Goal: Check status: Check status

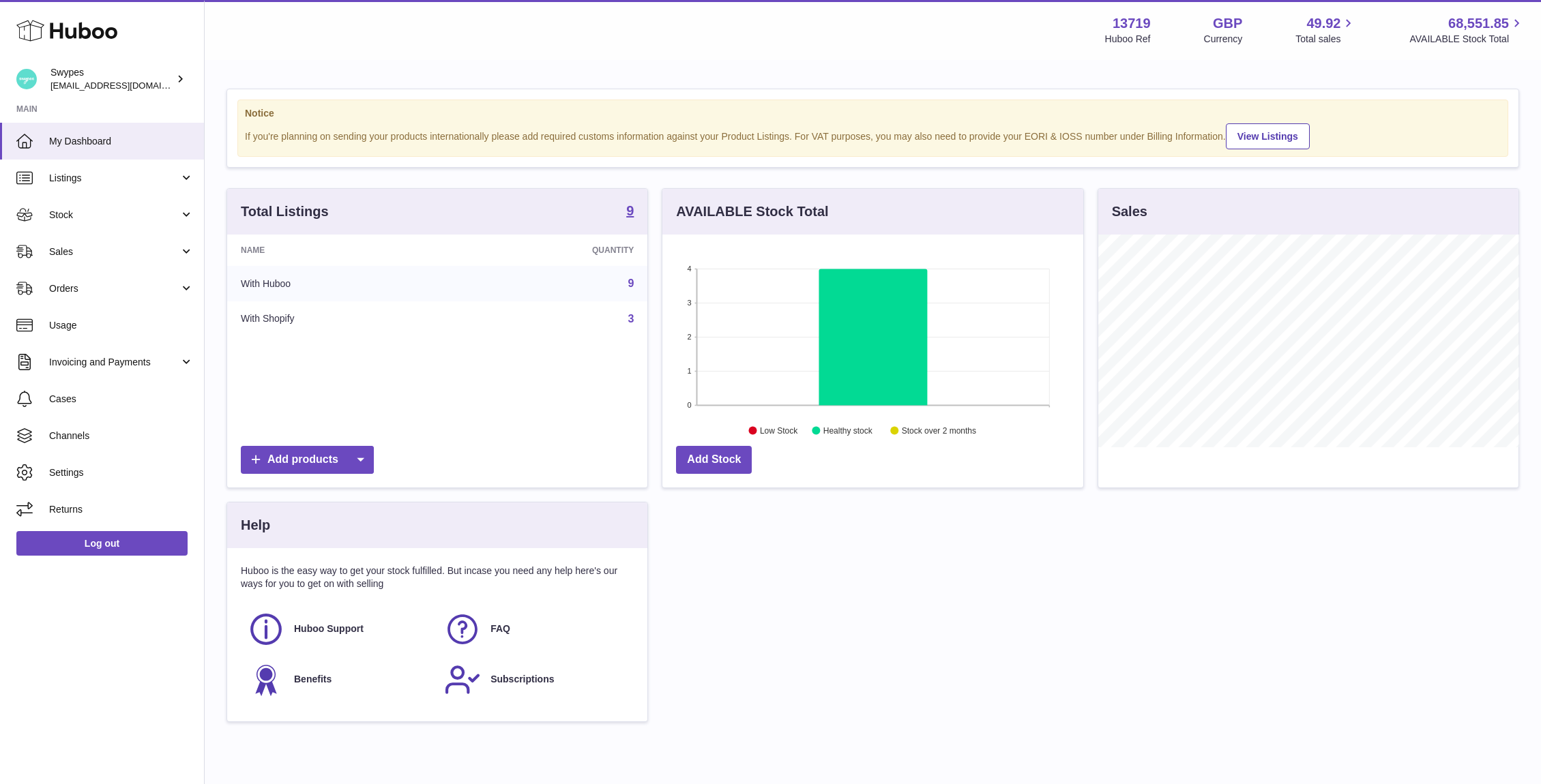
scroll to position [212, 421]
click at [1137, 18] on strong "13719" at bounding box center [1132, 23] width 38 height 18
click at [112, 260] on link "Sales" at bounding box center [102, 251] width 204 height 37
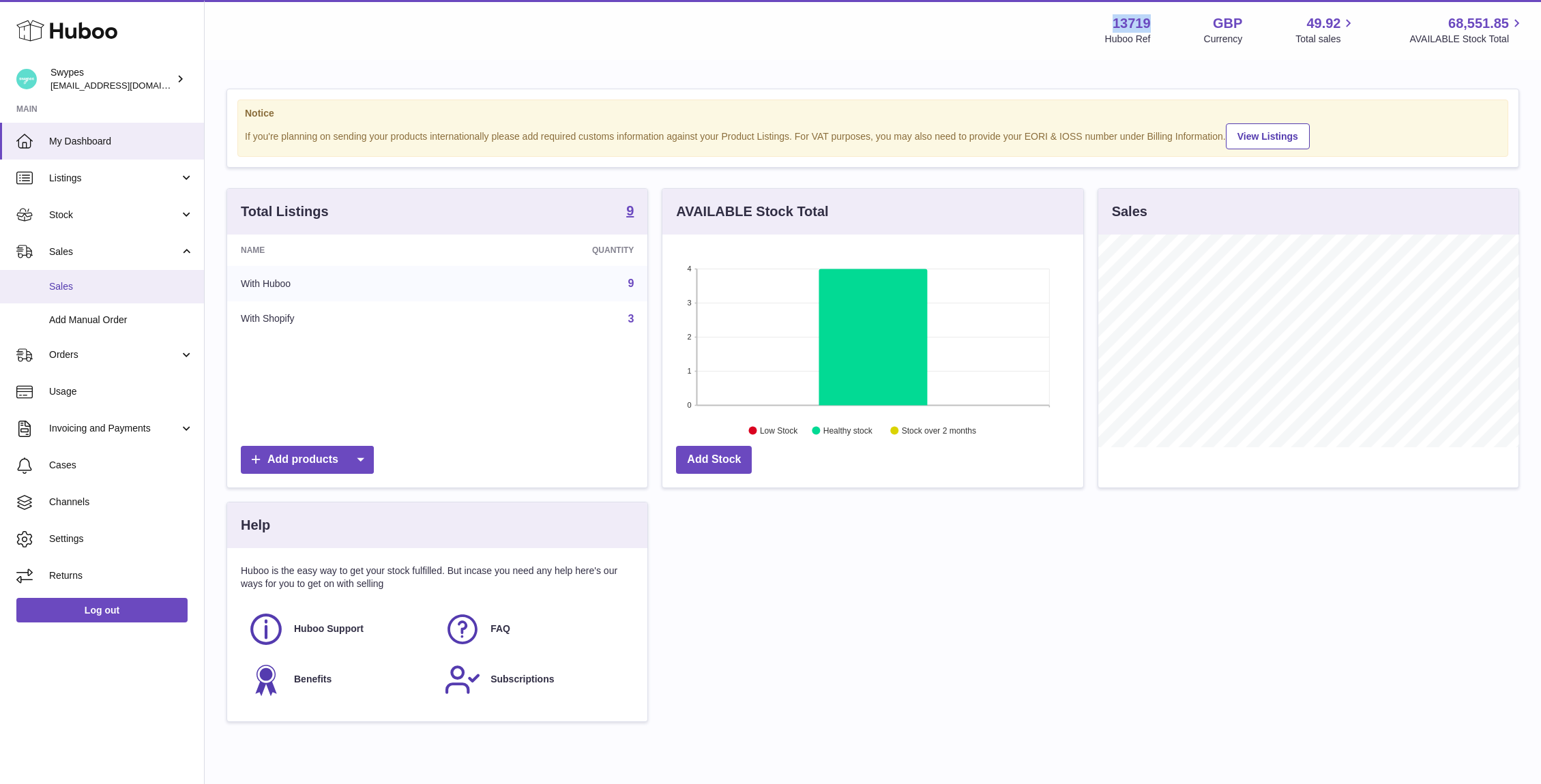
click at [112, 276] on link "Sales" at bounding box center [102, 287] width 204 height 33
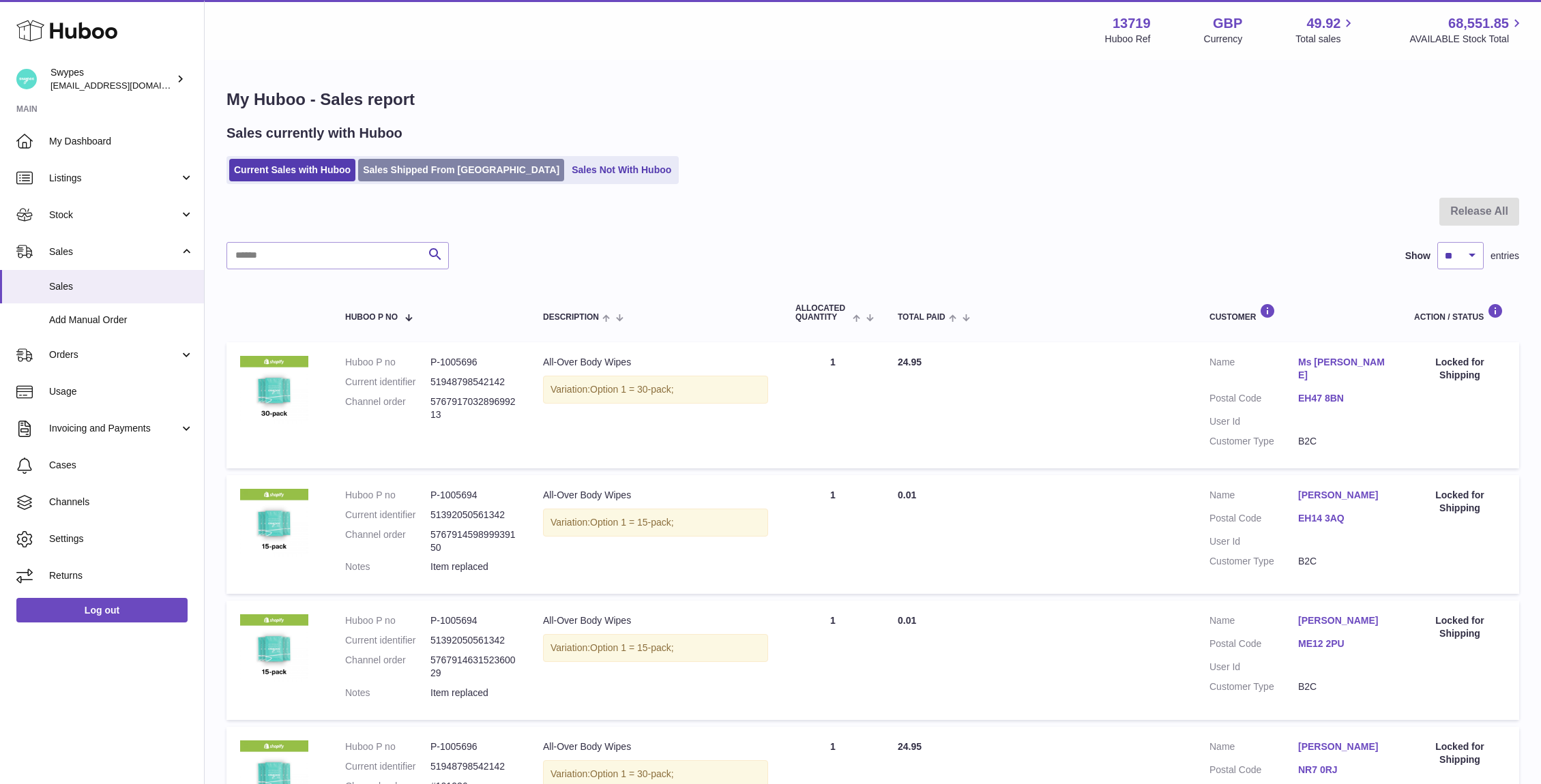
click at [411, 180] on link "Sales Shipped From Huboo" at bounding box center [460, 170] width 206 height 23
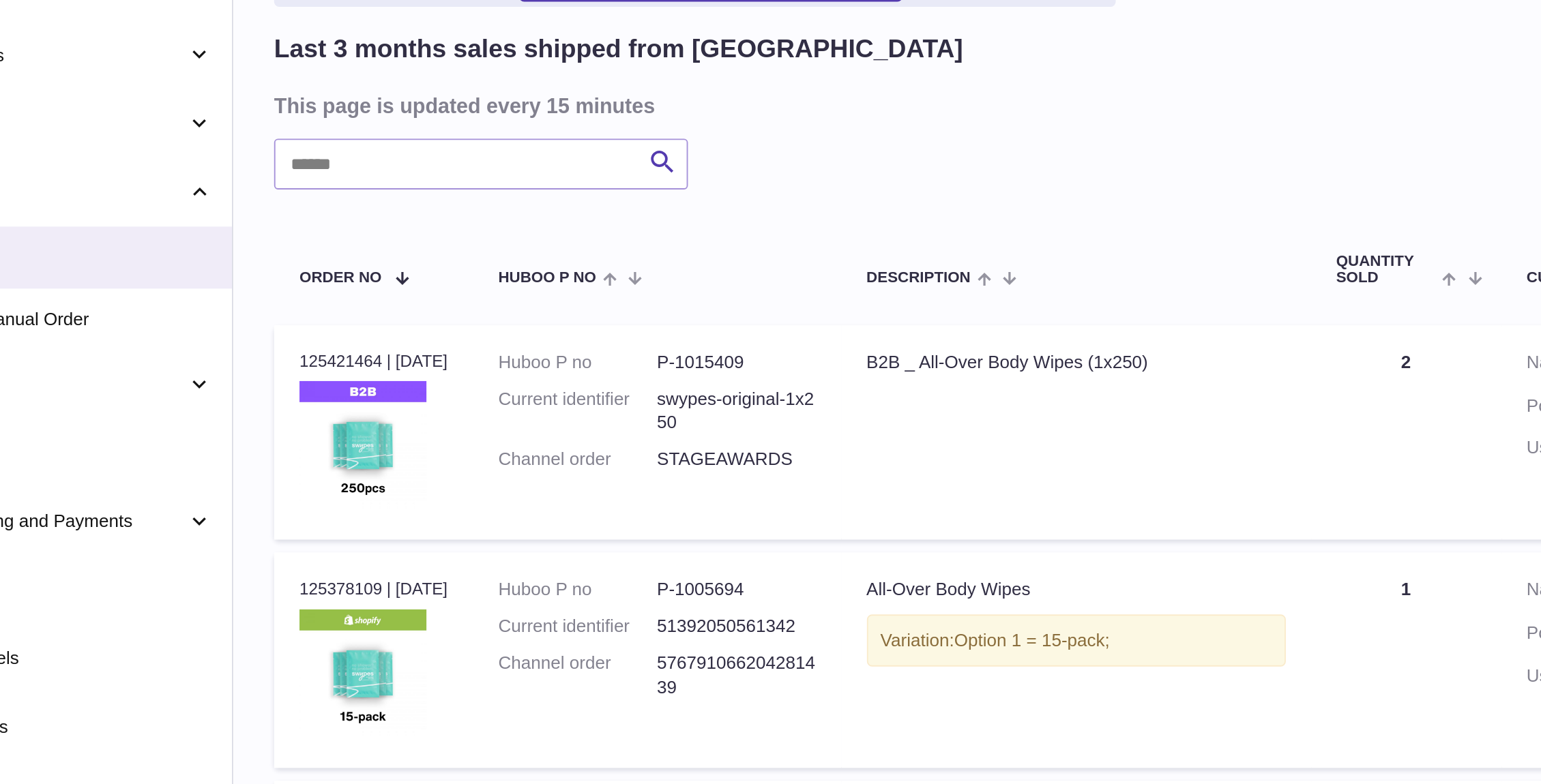
drag, startPoint x: 255, startPoint y: 341, endPoint x: 266, endPoint y: 341, distance: 11.0
click at [266, 341] on div "Order no 125421464 | [DATE]" at bounding box center [280, 343] width 80 height 13
click at [267, 341] on div "Order no 125421464 | [DATE]" at bounding box center [280, 343] width 80 height 13
drag, startPoint x: 267, startPoint y: 342, endPoint x: 281, endPoint y: 341, distance: 14.0
click at [281, 341] on div "Order no 125421464 | [DATE]" at bounding box center [280, 343] width 80 height 13
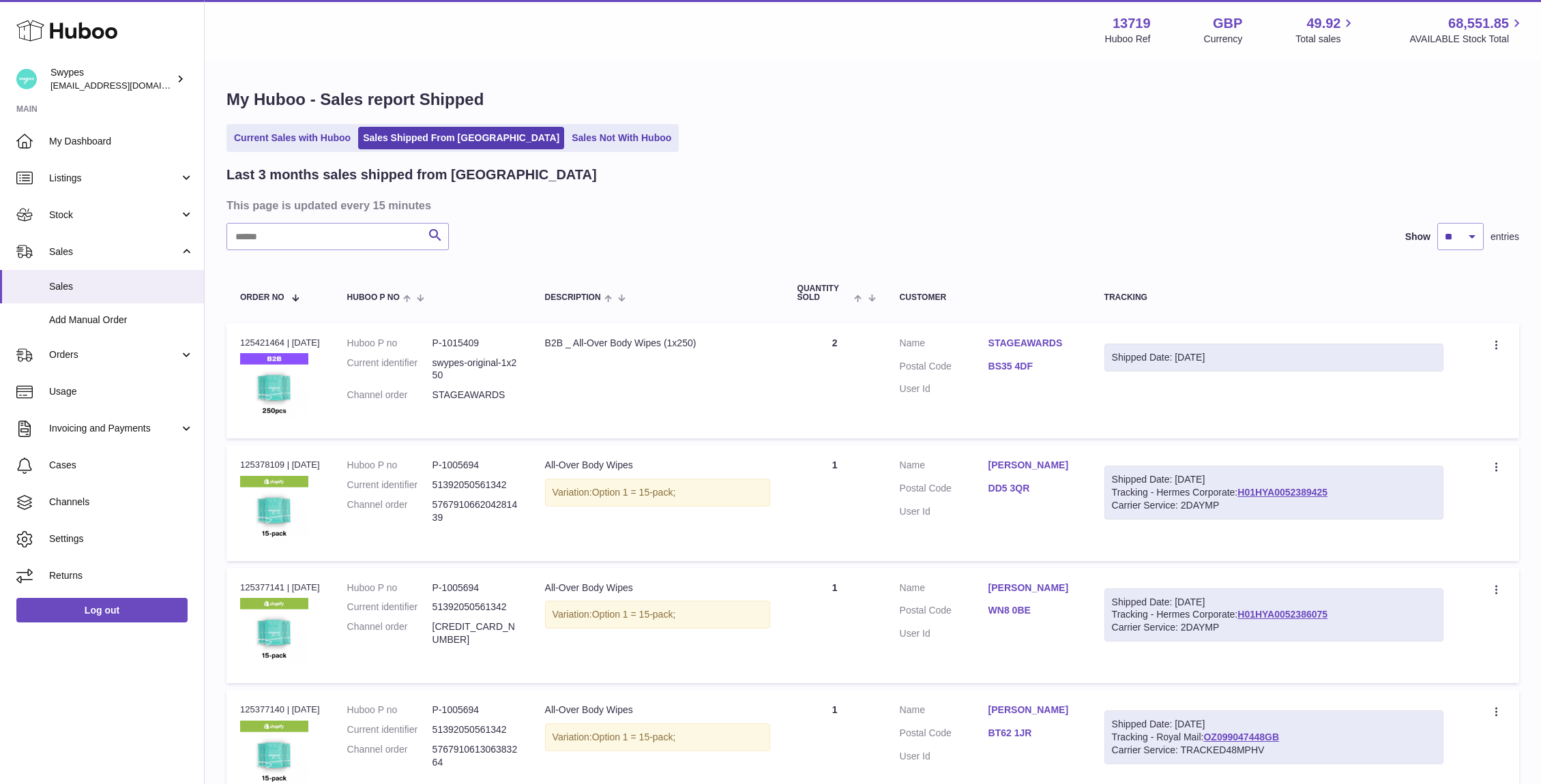
click at [1011, 371] on link "BS35 4DF" at bounding box center [1033, 366] width 88 height 13
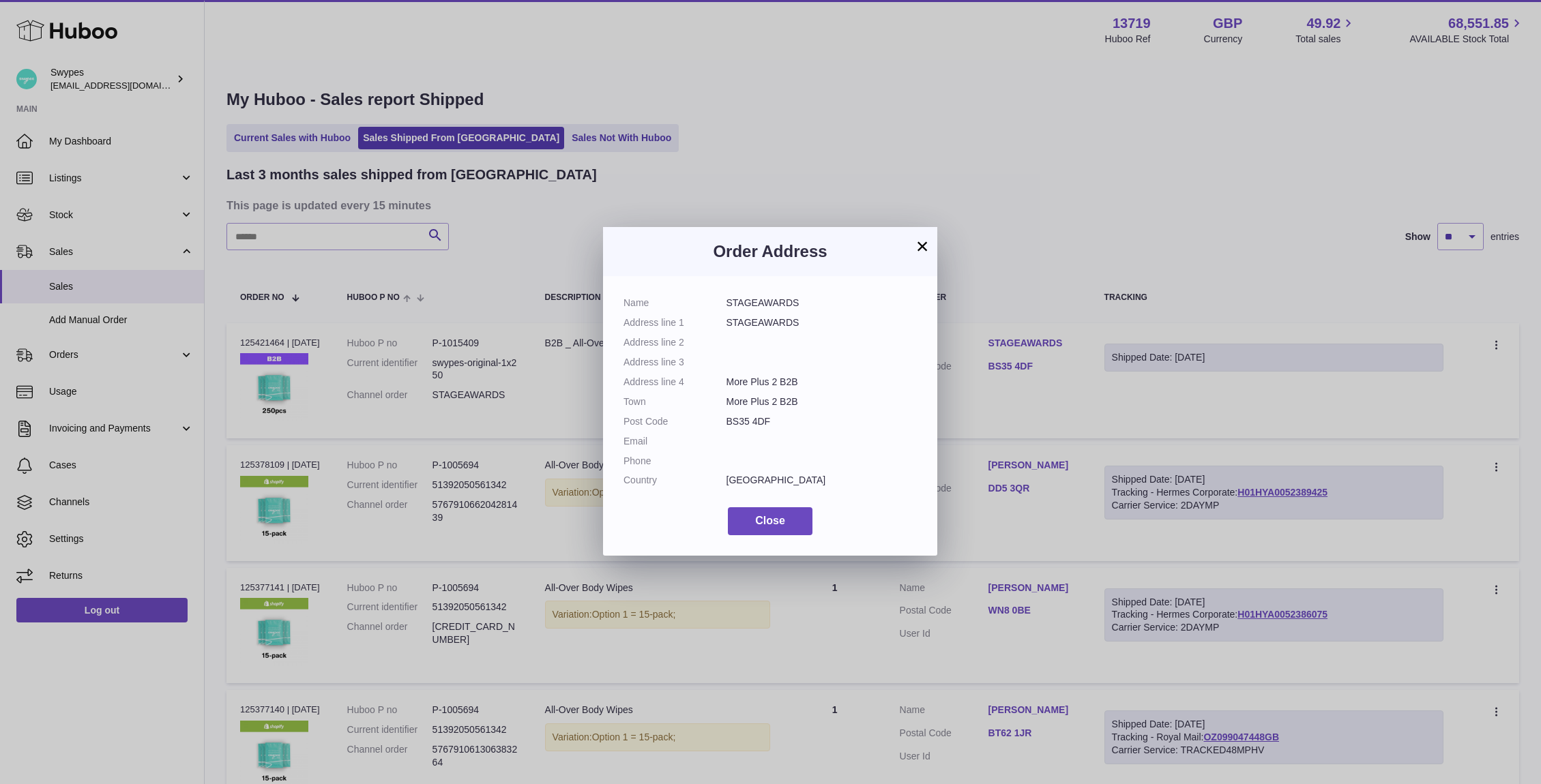
click at [923, 247] on button "×" at bounding box center [922, 246] width 17 height 17
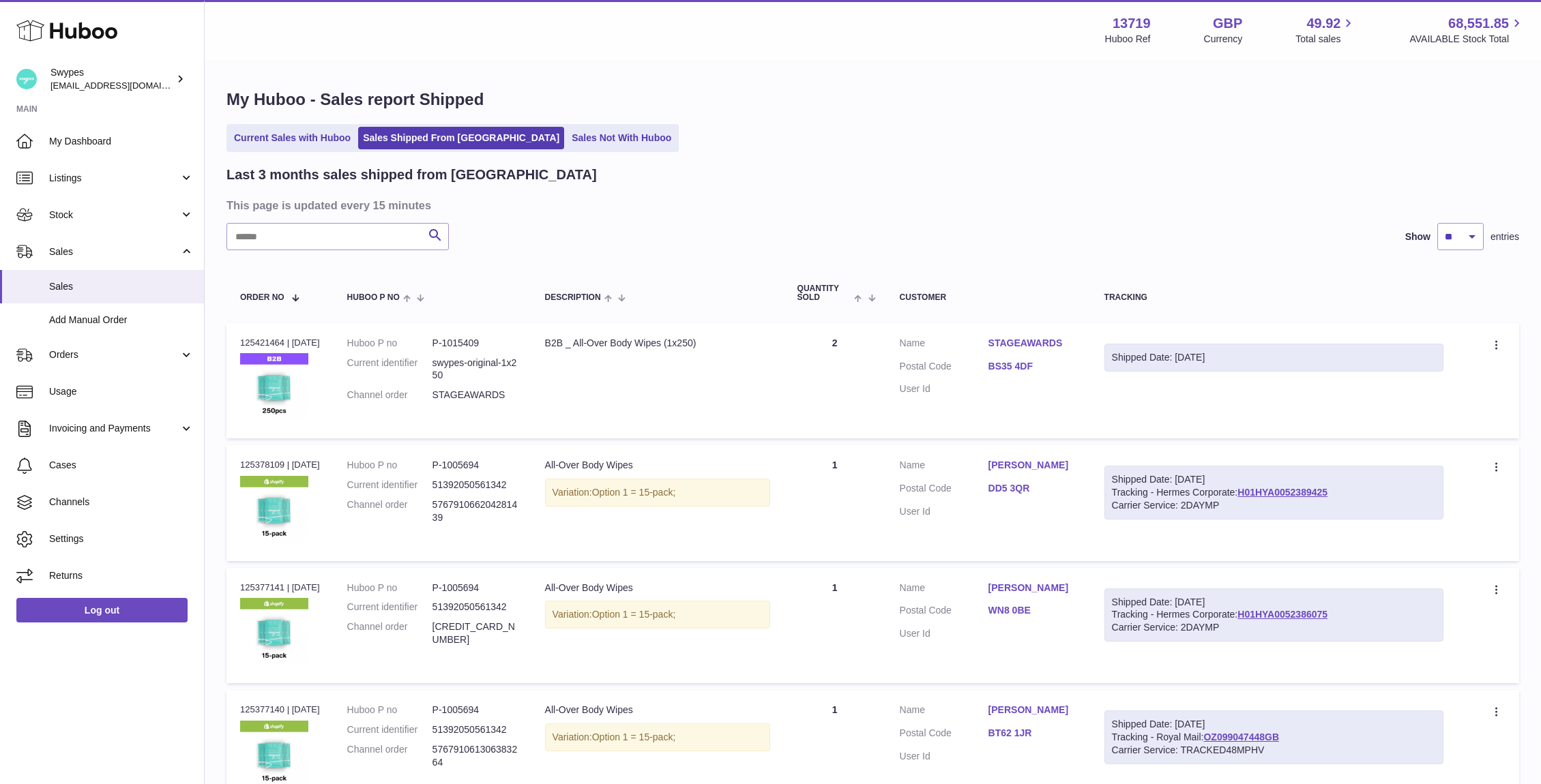
click at [1033, 369] on link "BS35 4DF" at bounding box center [1033, 366] width 88 height 13
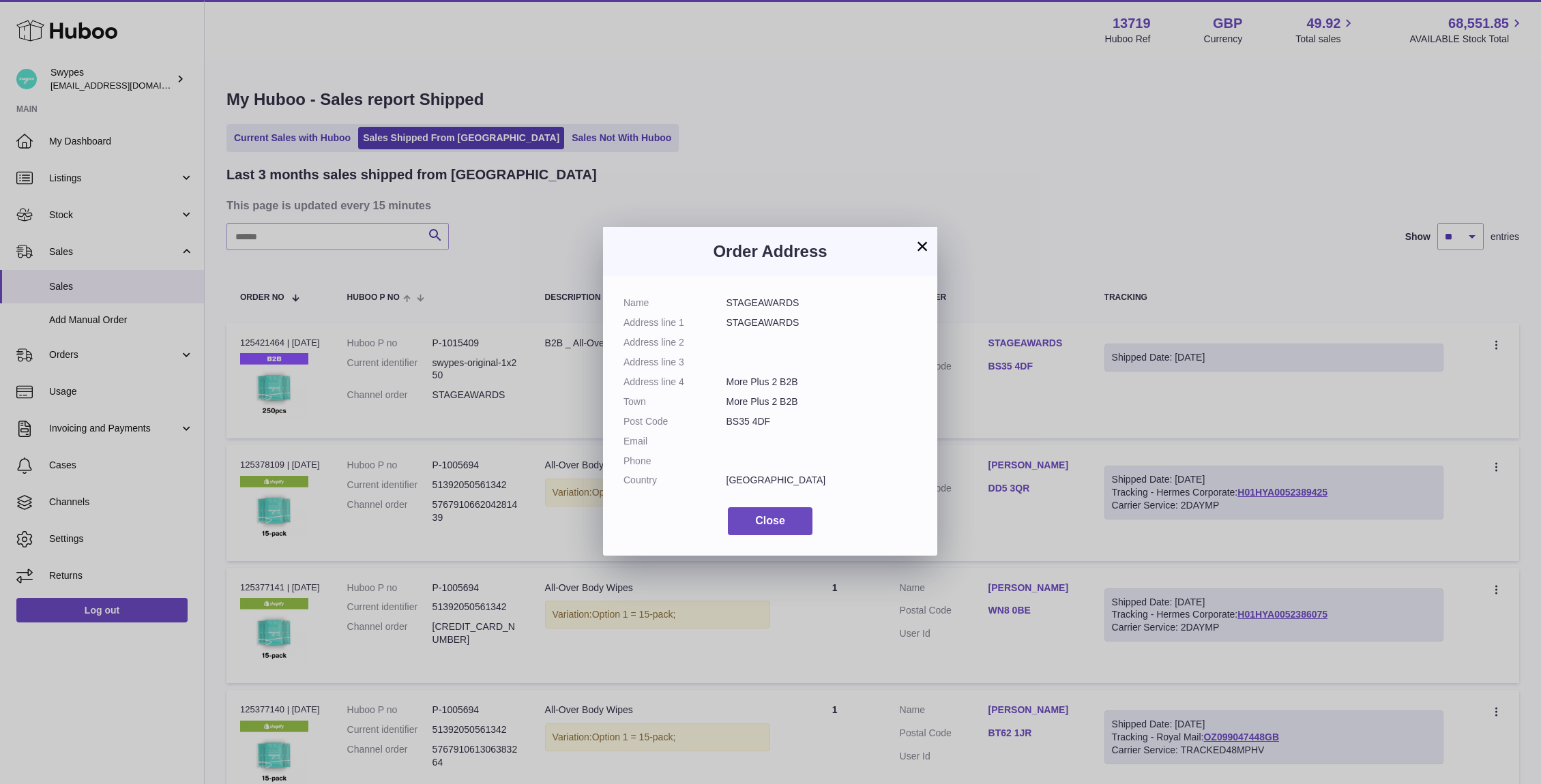
click at [923, 251] on button "×" at bounding box center [922, 246] width 17 height 17
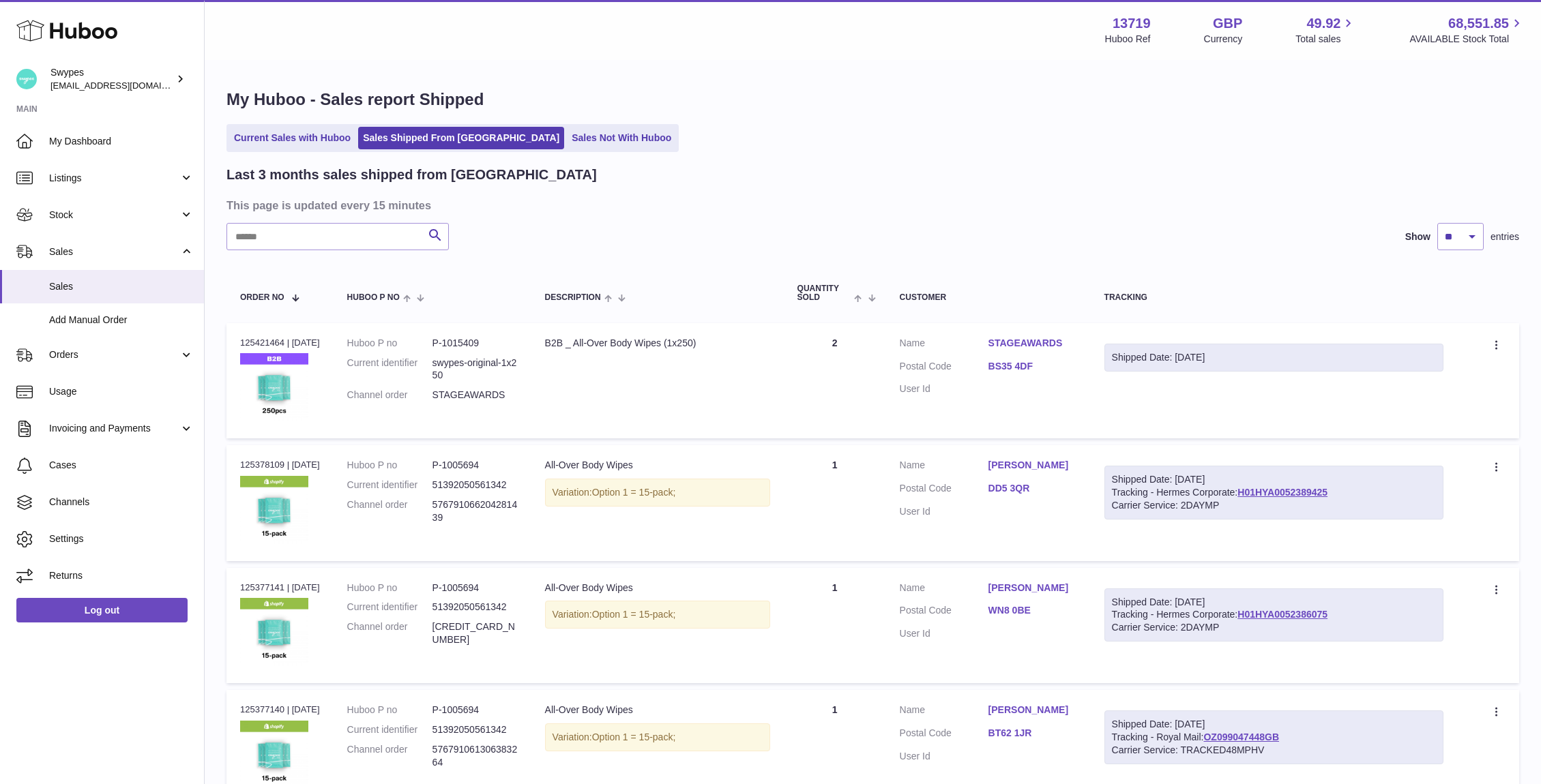
click at [1024, 369] on link "BS35 4DF" at bounding box center [1033, 366] width 88 height 13
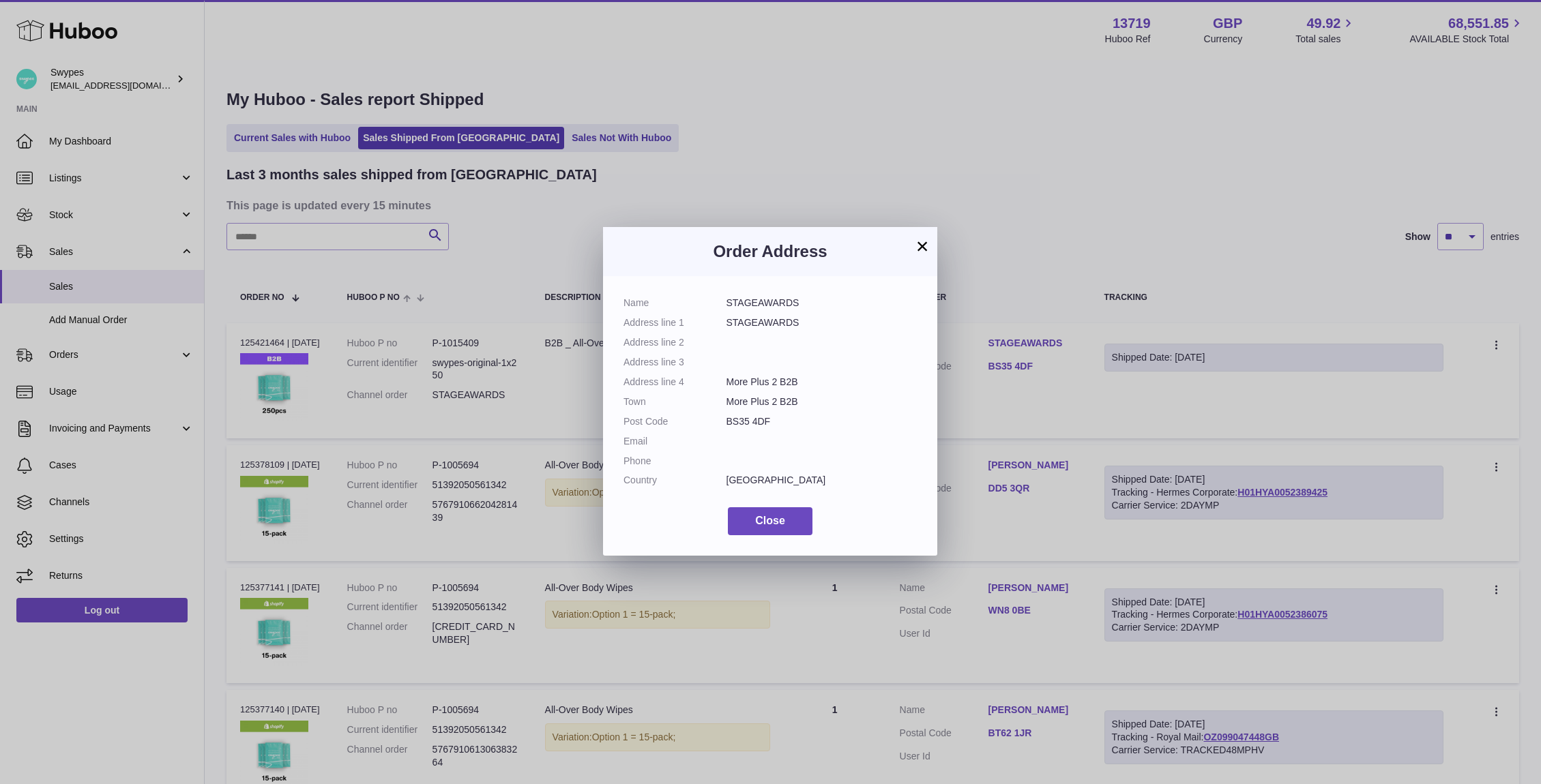
click at [1045, 421] on div "× Order Address Name STAGEAWARDS Address line 1 STAGEAWARDS Address line 2 Addr…" at bounding box center [770, 392] width 1541 height 784
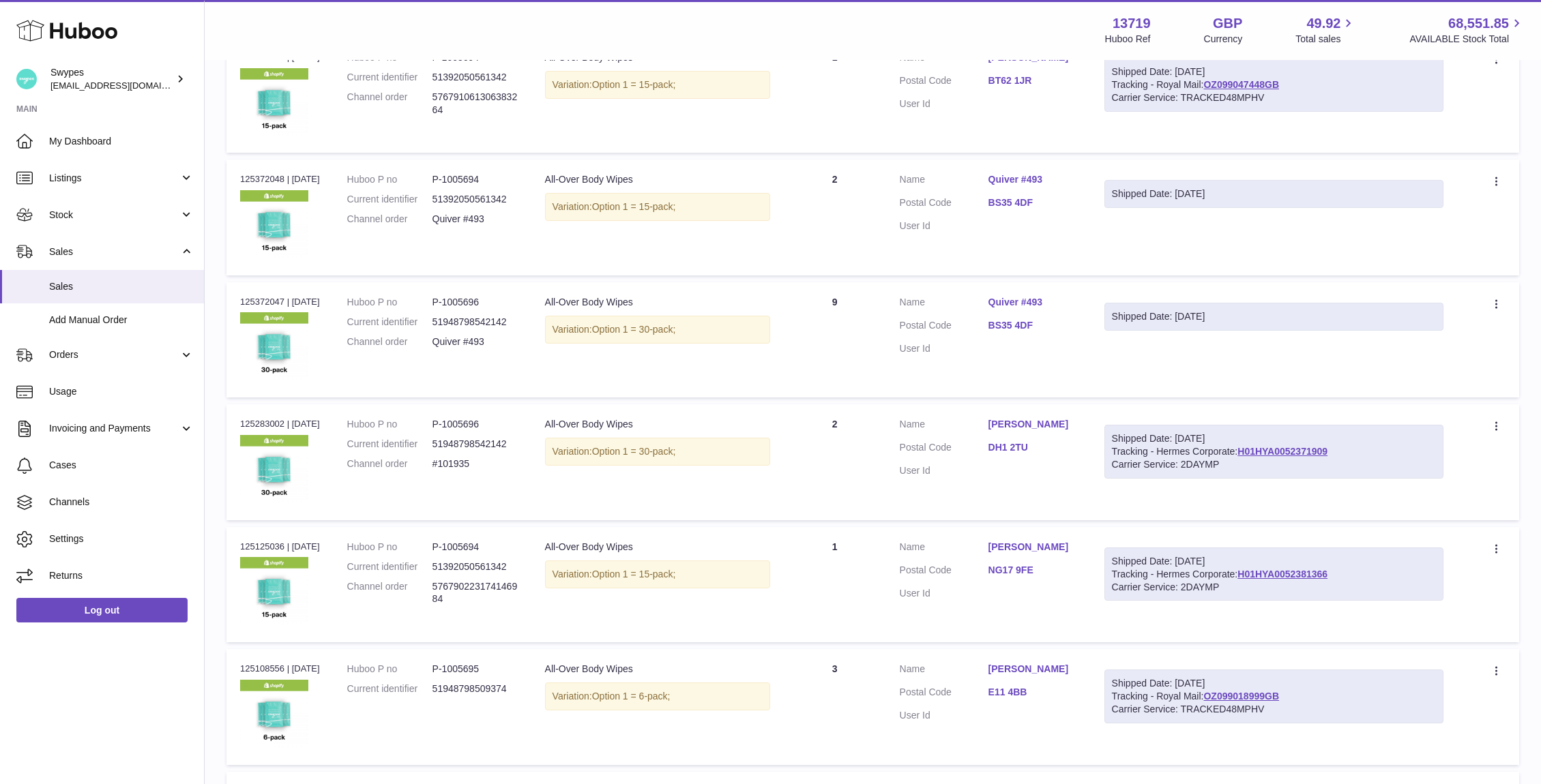
scroll to position [900, 0]
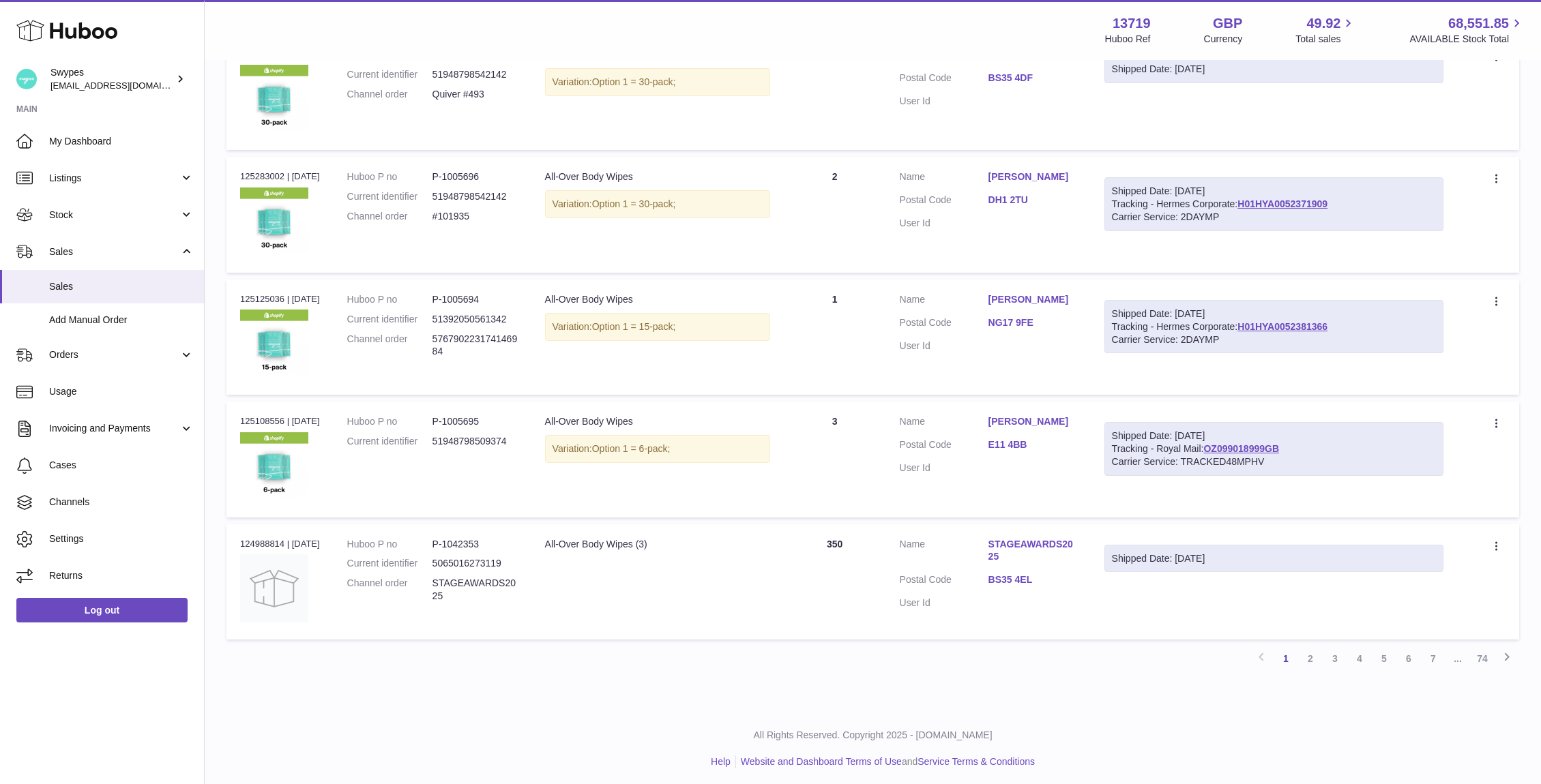
click at [1030, 580] on link "BS35 4EL" at bounding box center [1033, 580] width 88 height 13
click at [1030, 580] on div at bounding box center [770, 392] width 1541 height 784
click at [1020, 585] on dd "BS35 4EL" at bounding box center [1033, 581] width 88 height 17
click at [1019, 579] on link "BS35 4EL" at bounding box center [1033, 580] width 88 height 13
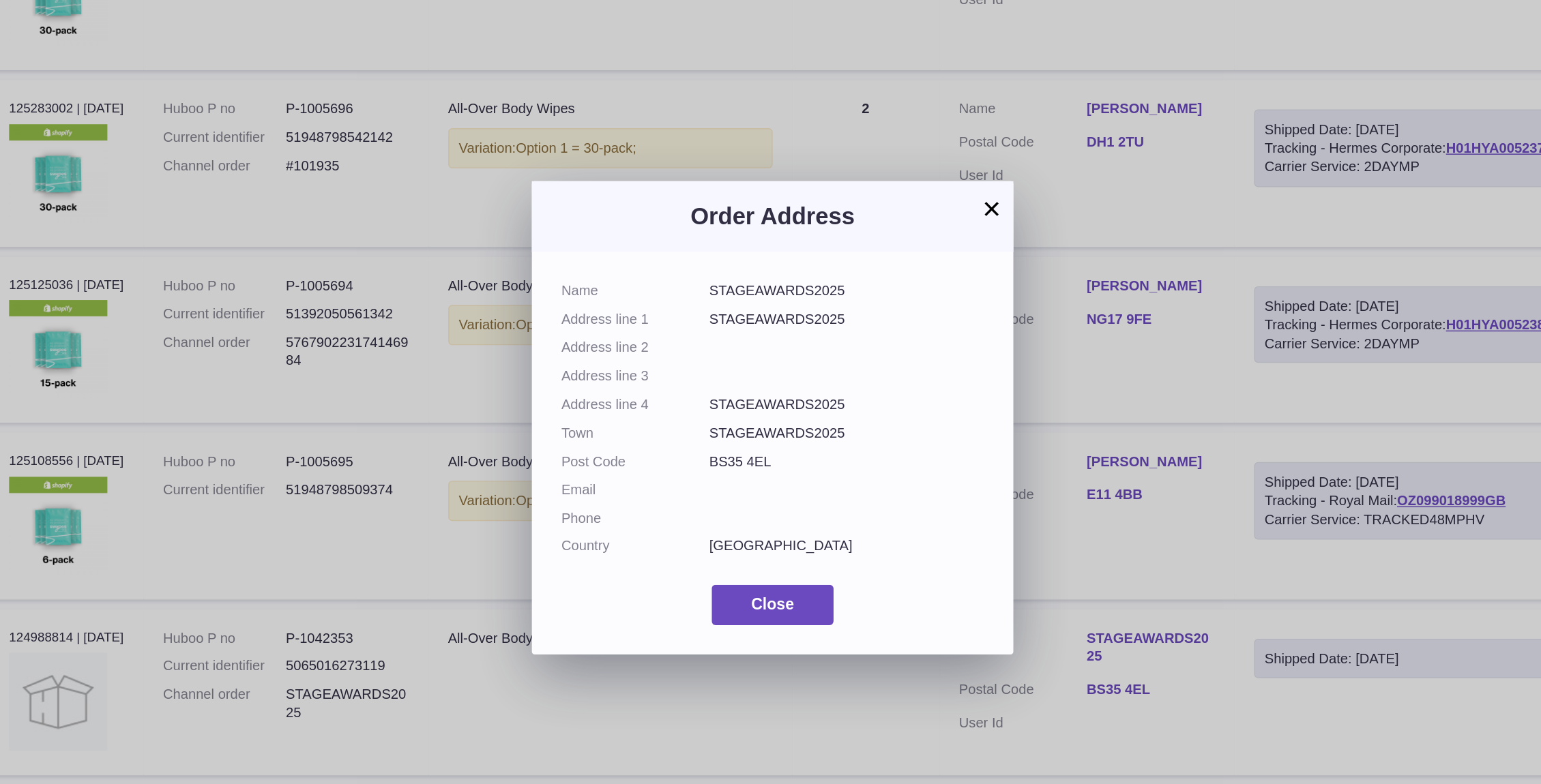
click at [923, 244] on button "×" at bounding box center [922, 246] width 17 height 17
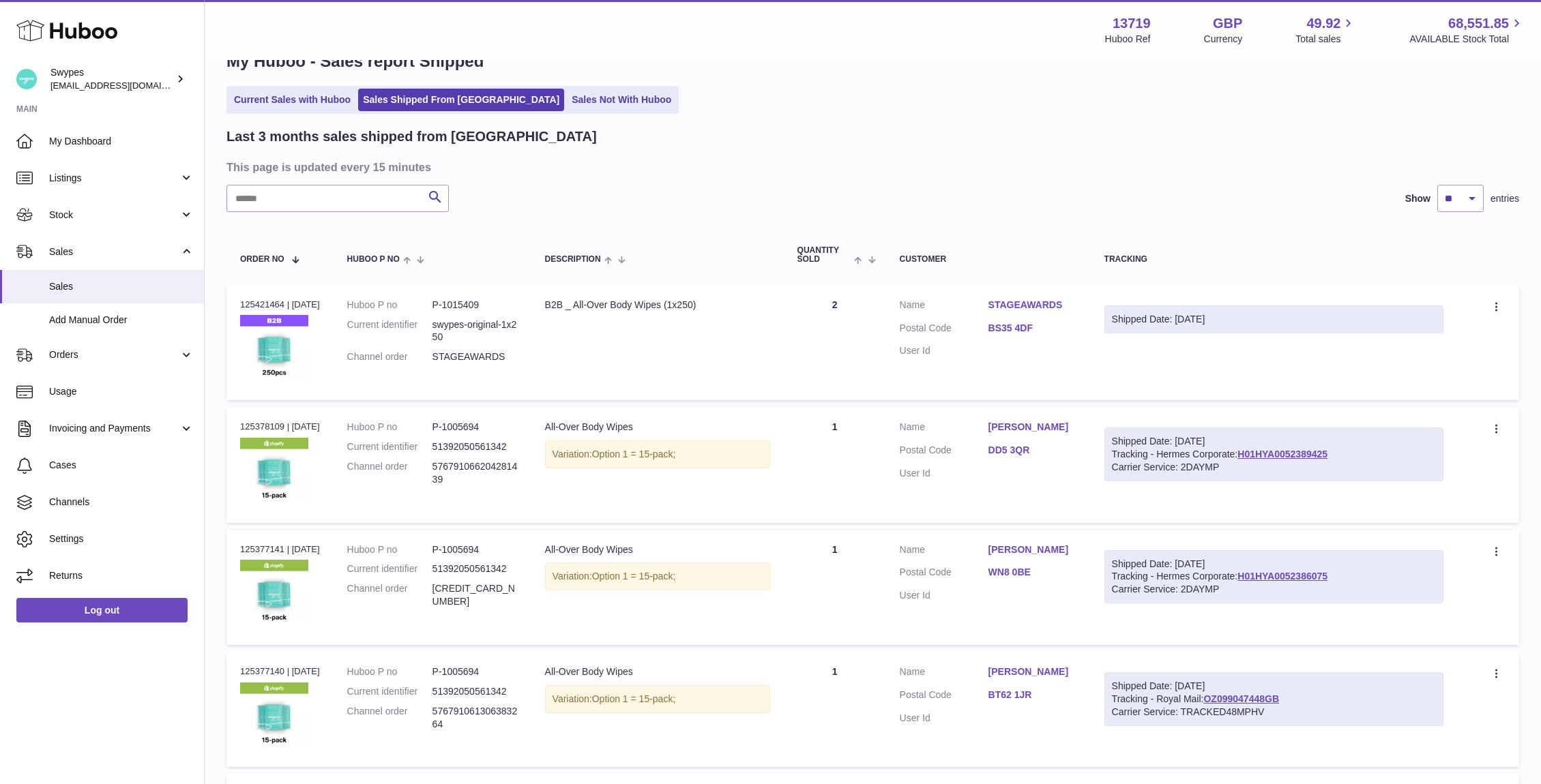
scroll to position [0, 0]
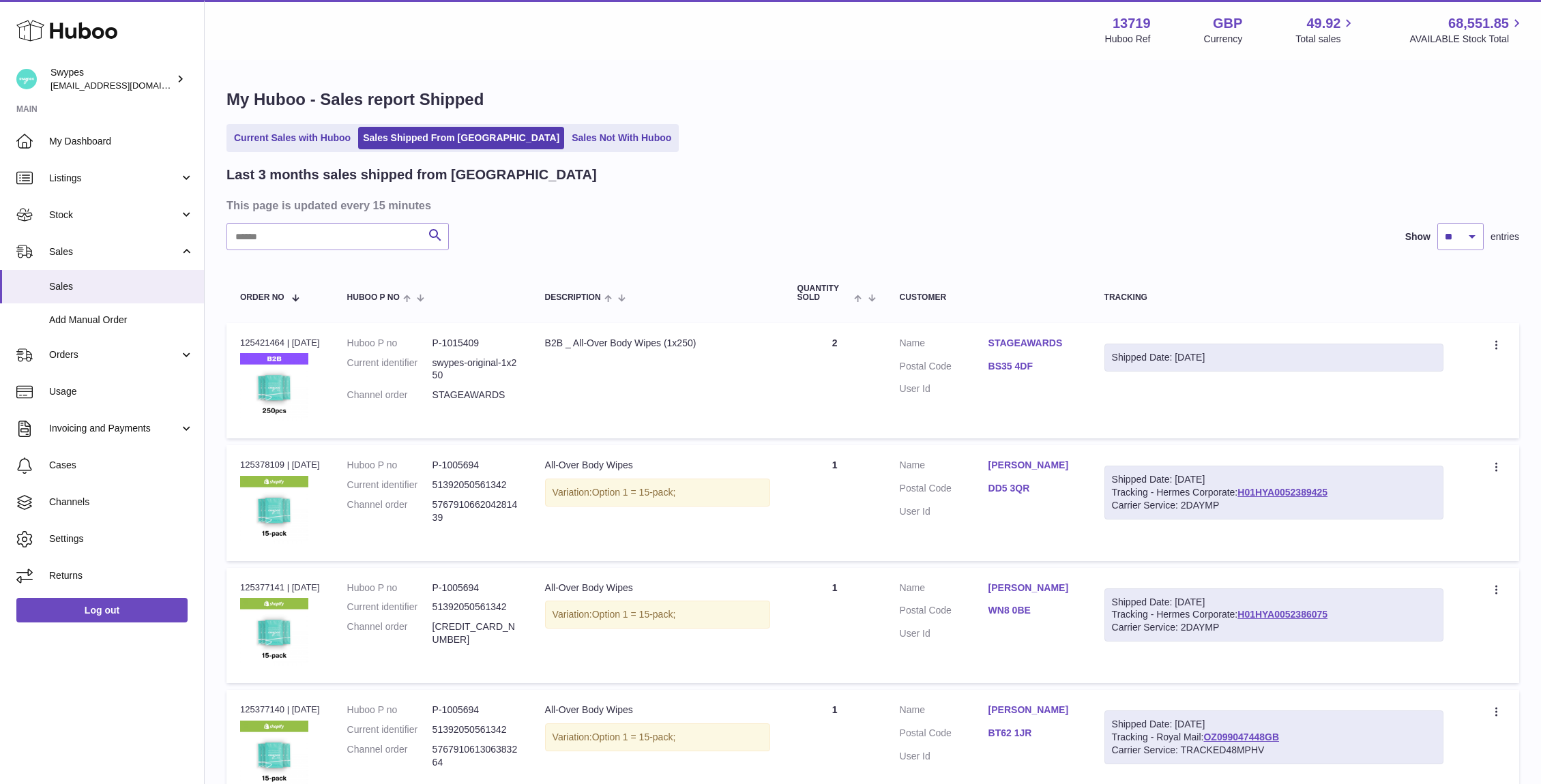
click at [1024, 364] on link "BS35 4DF" at bounding box center [1033, 366] width 88 height 13
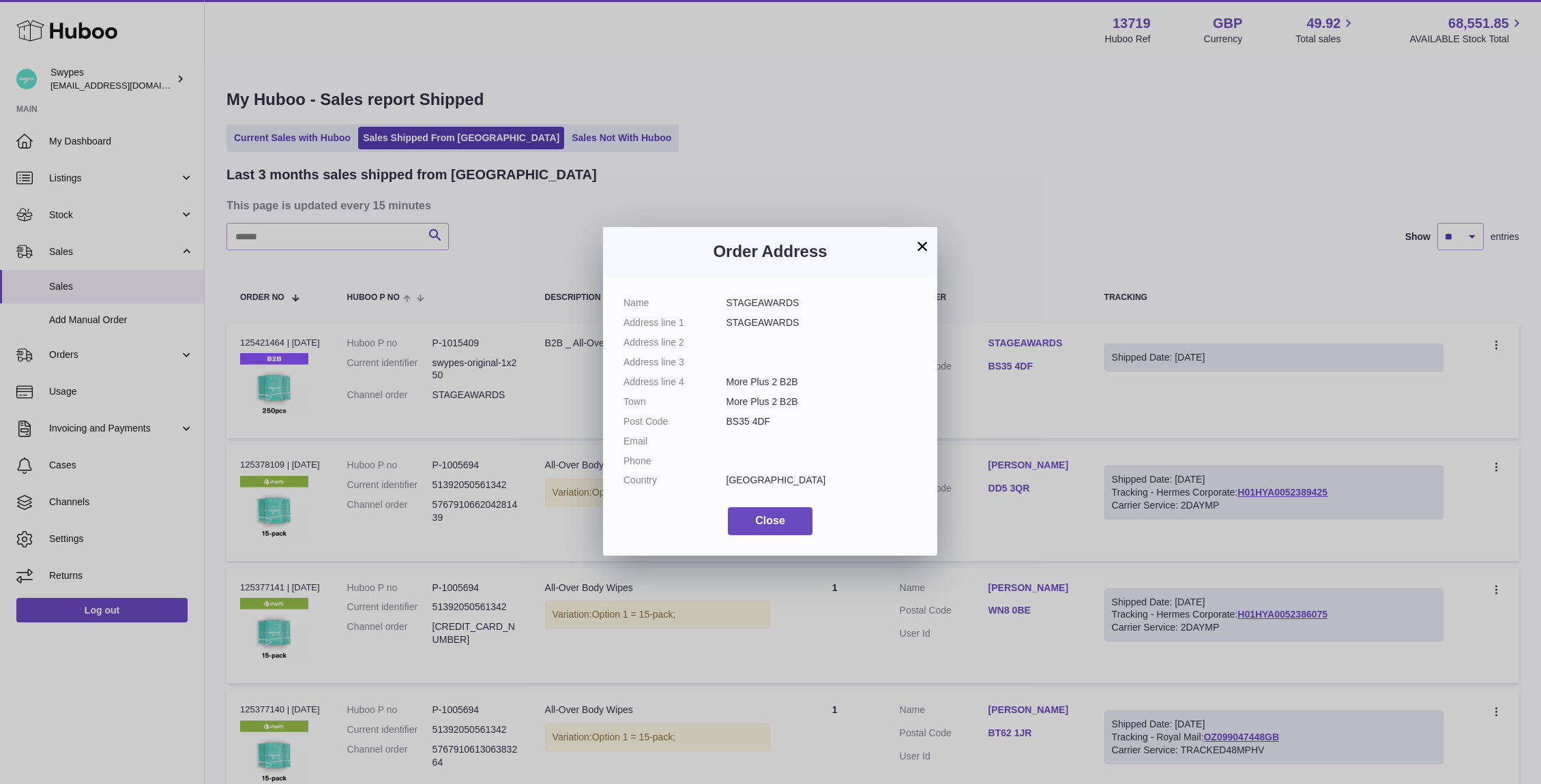
click at [919, 248] on button "×" at bounding box center [922, 246] width 17 height 17
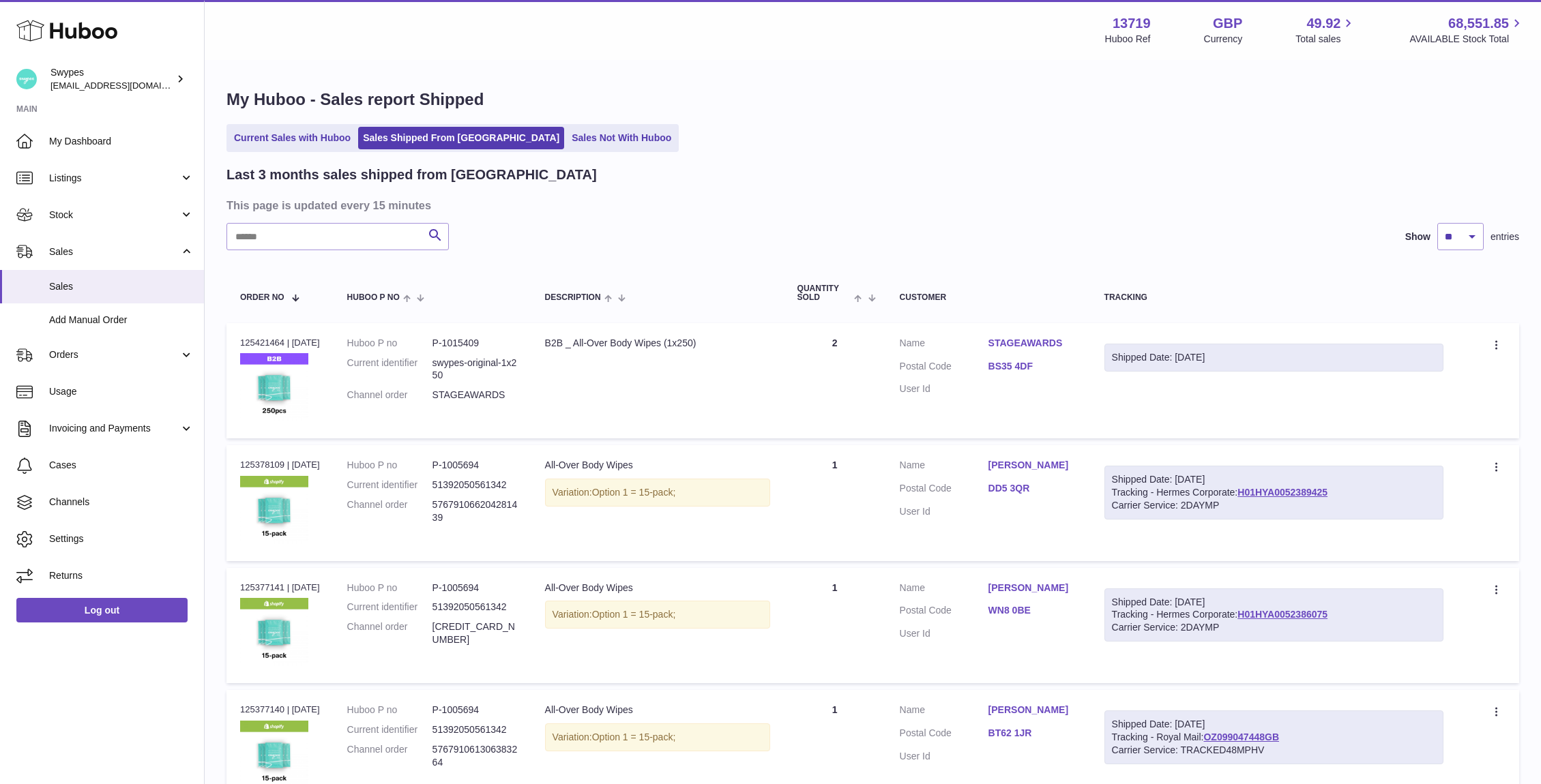
click at [1036, 364] on link "BS35 4DF" at bounding box center [1033, 366] width 88 height 13
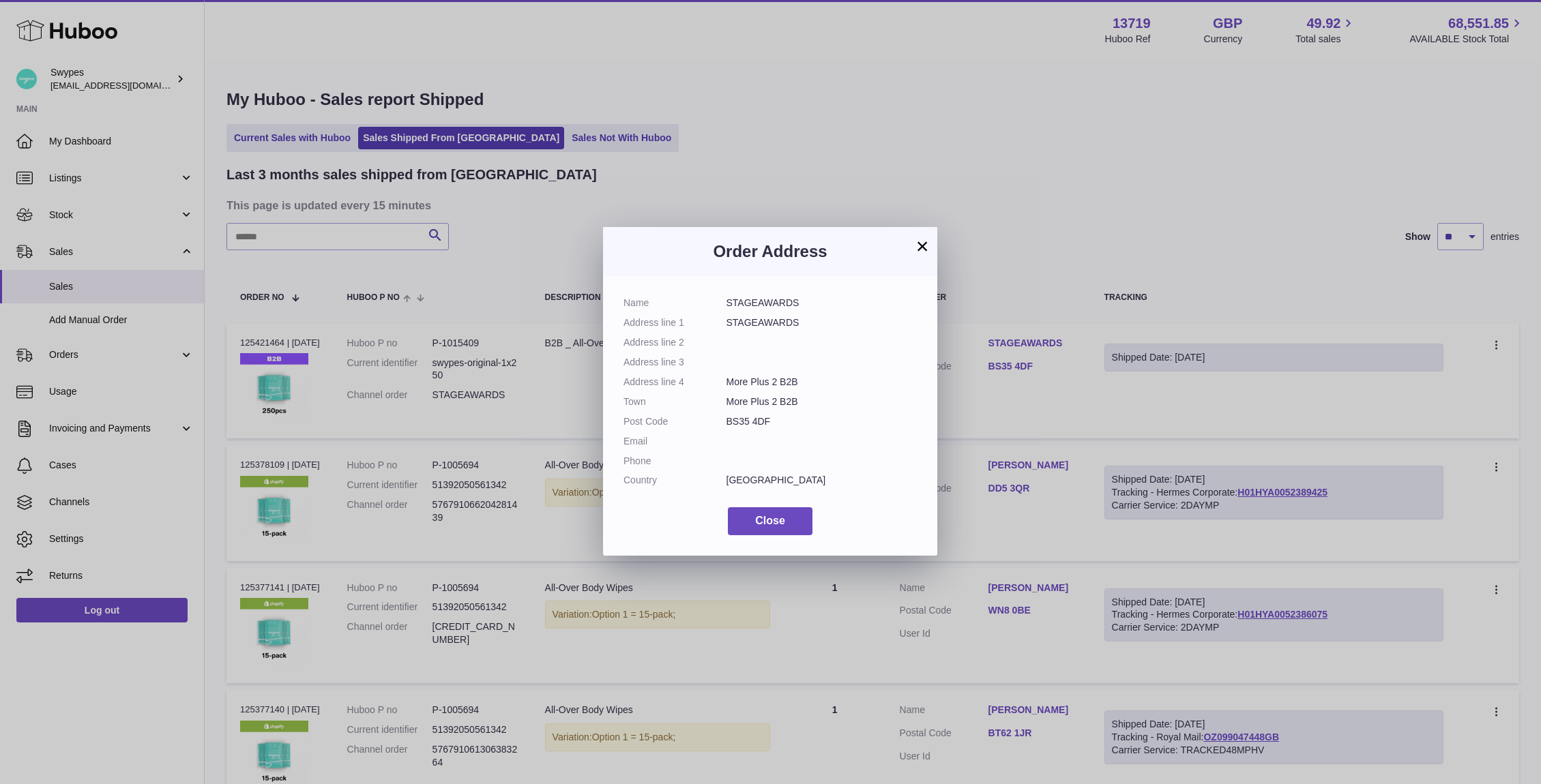
click at [923, 245] on button "×" at bounding box center [922, 246] width 17 height 17
